Goal: Transaction & Acquisition: Purchase product/service

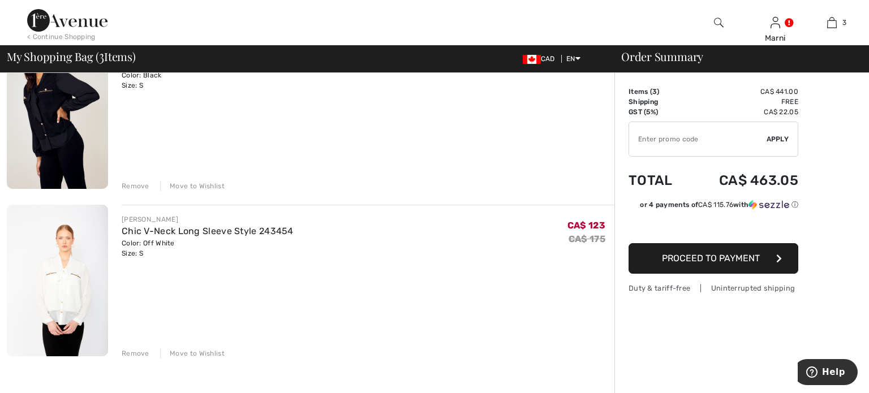
scroll to position [317, 0]
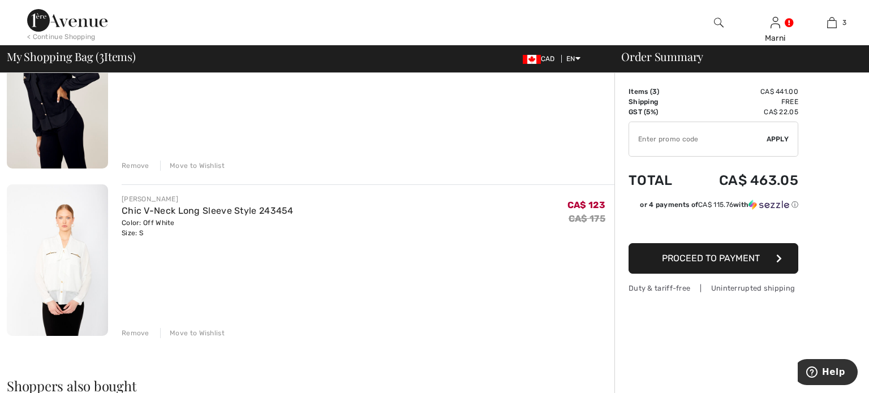
click at [139, 333] on div "Remove" at bounding box center [136, 333] width 28 height 10
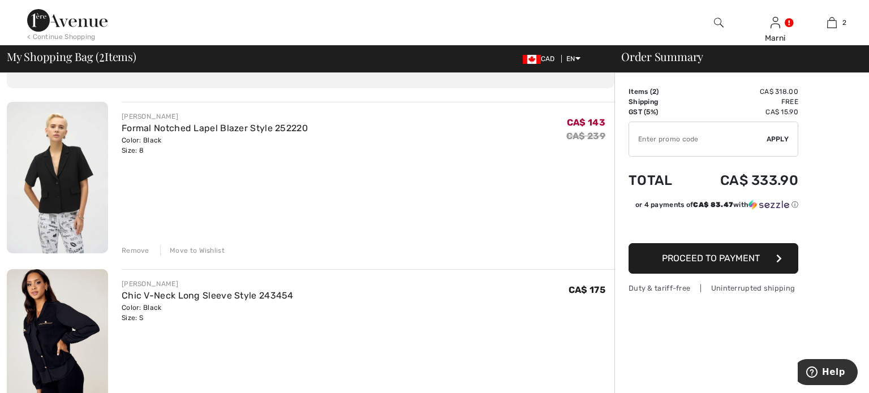
scroll to position [65, 0]
click at [132, 249] on div "Remove" at bounding box center [136, 249] width 28 height 10
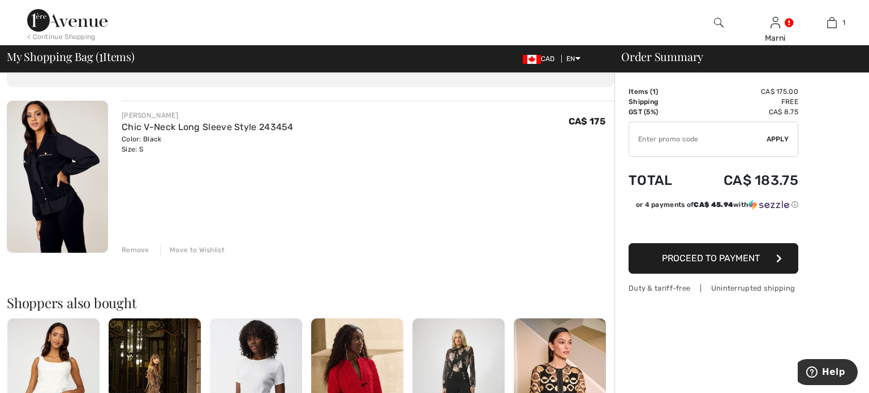
click at [134, 250] on div "Remove" at bounding box center [136, 250] width 28 height 10
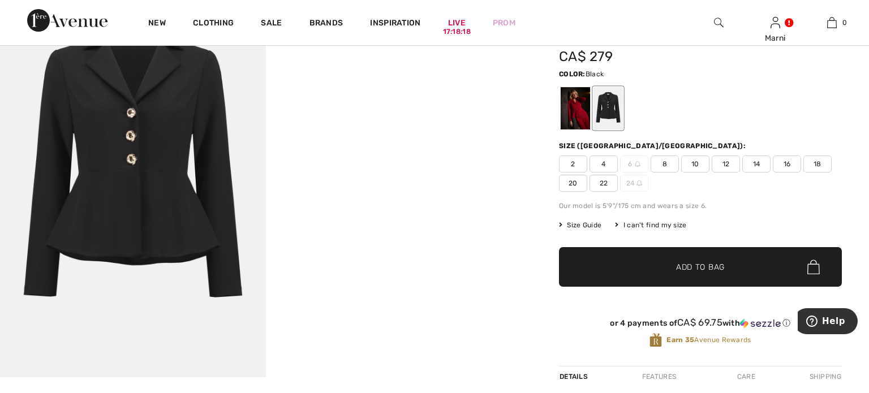
scroll to position [91, 0]
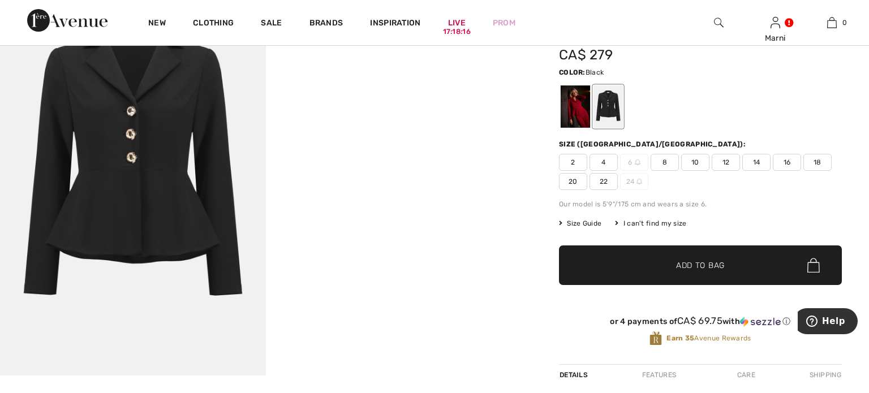
click at [663, 158] on span "8" at bounding box center [665, 162] width 28 height 17
click at [583, 222] on span "Size Guide" at bounding box center [580, 223] width 42 height 10
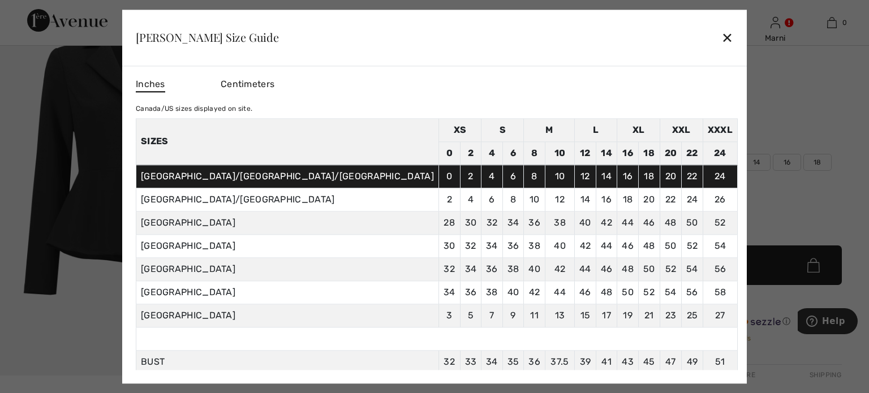
click at [722, 38] on div "✕" at bounding box center [728, 38] width 12 height 24
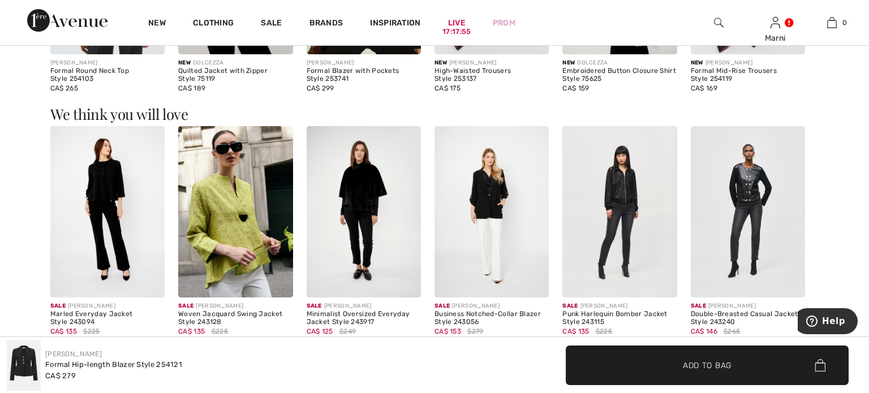
scroll to position [928, 0]
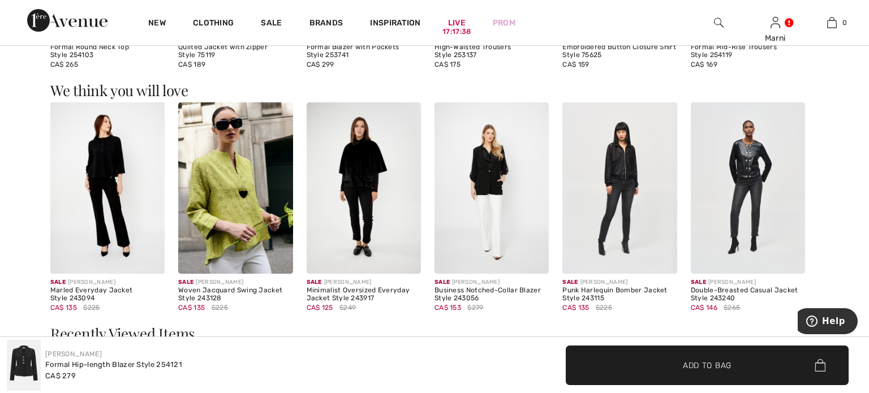
click at [599, 209] on img at bounding box center [620, 188] width 114 height 172
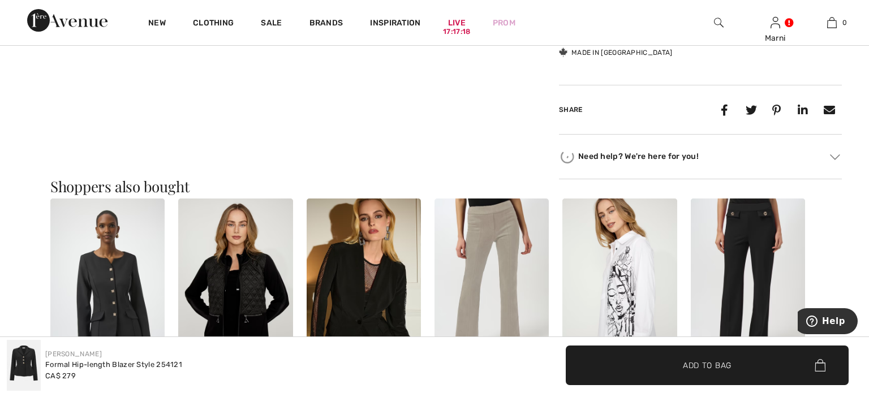
scroll to position [566, 0]
